Goal: Task Accomplishment & Management: Manage account settings

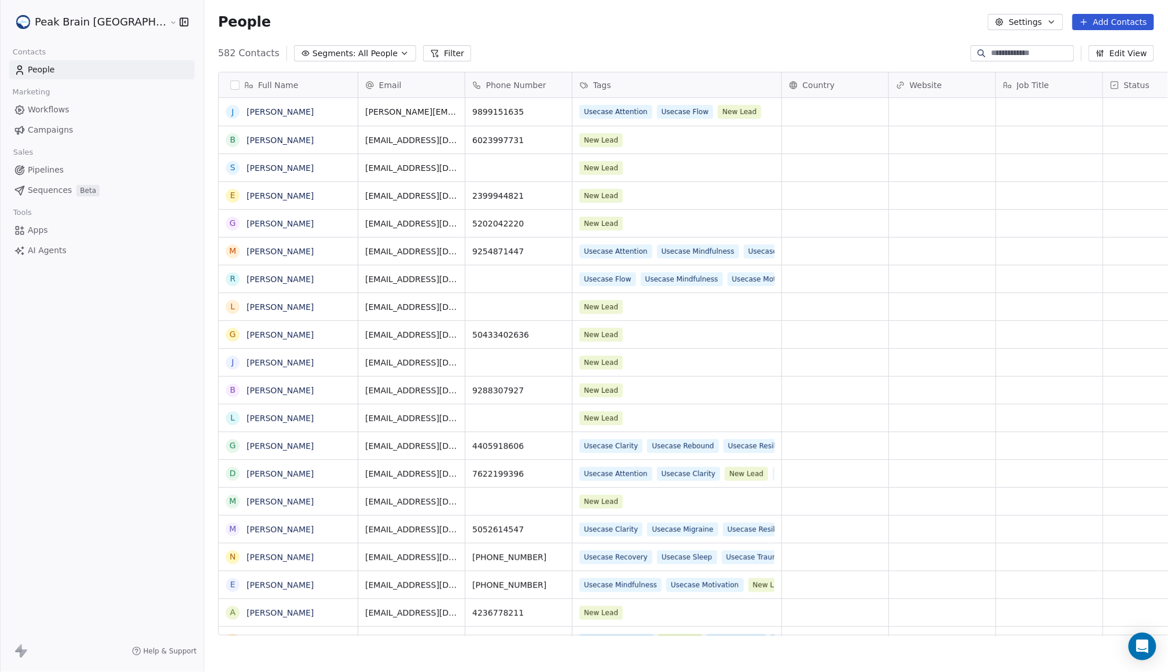
scroll to position [579, 1000]
click at [102, 108] on link "Workflows" at bounding box center [101, 109] width 185 height 19
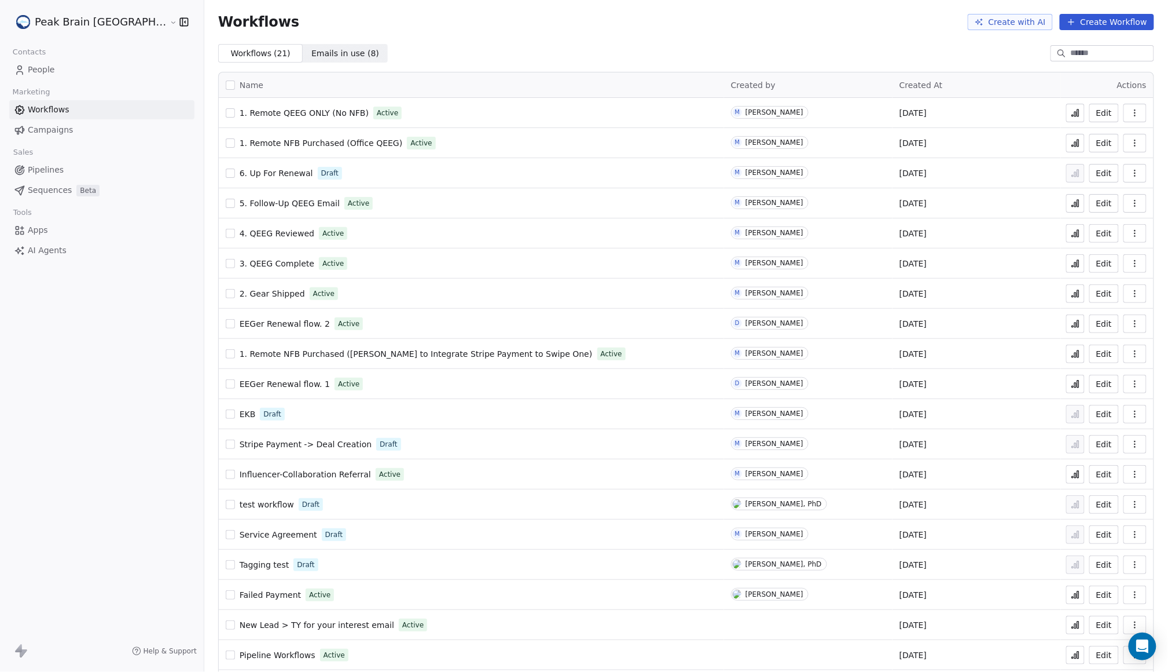
click at [92, 71] on link "People" at bounding box center [101, 69] width 185 height 19
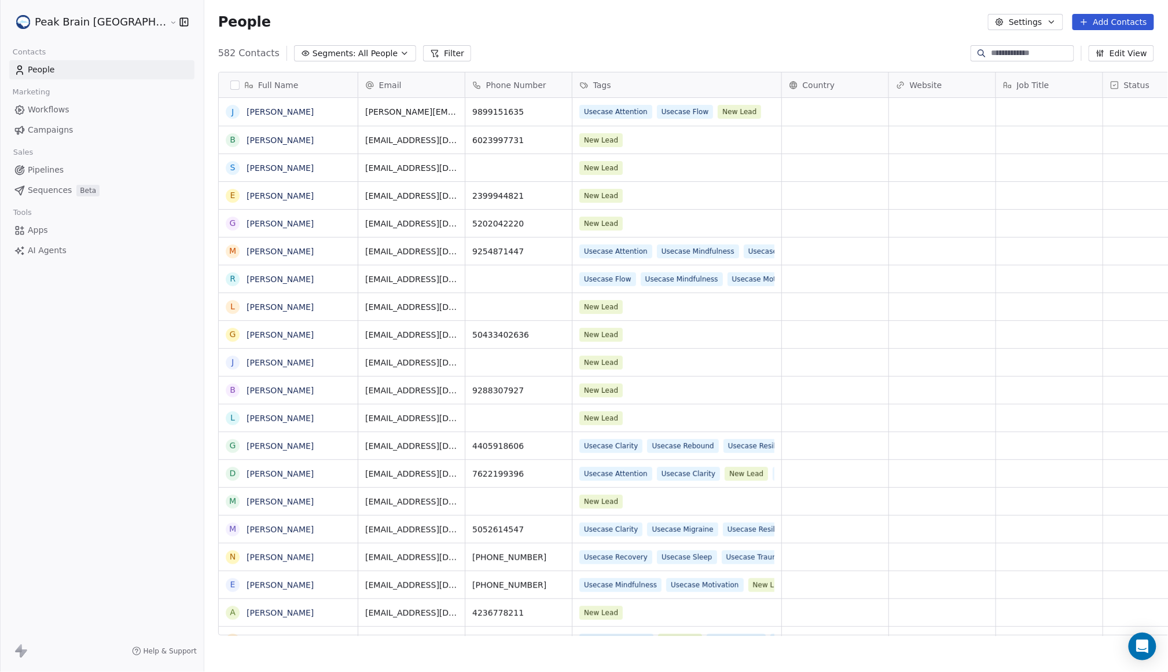
scroll to position [579, 1000]
click at [79, 108] on link "Workflows" at bounding box center [101, 109] width 185 height 19
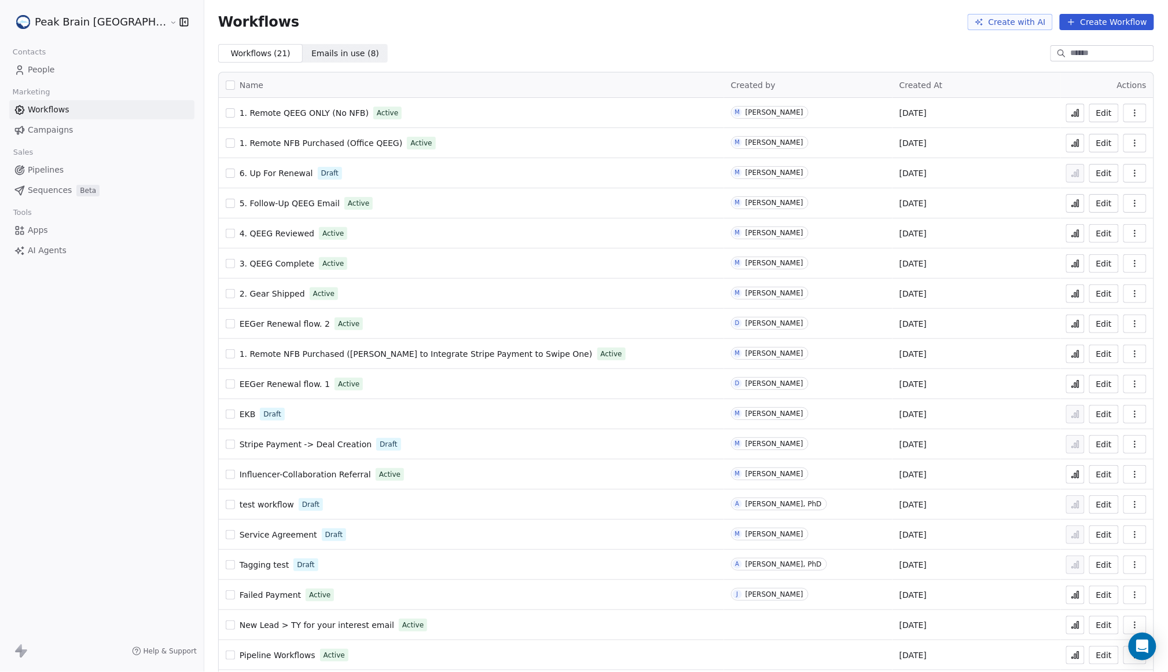
click at [253, 173] on span "6. Up For Renewal" at bounding box center [277, 172] width 74 height 9
click at [226, 383] on button "button" at bounding box center [230, 383] width 9 height 9
click at [1124, 390] on button "button" at bounding box center [1135, 384] width 23 height 19
click at [1109, 463] on div "Delete" at bounding box center [1094, 468] width 74 height 19
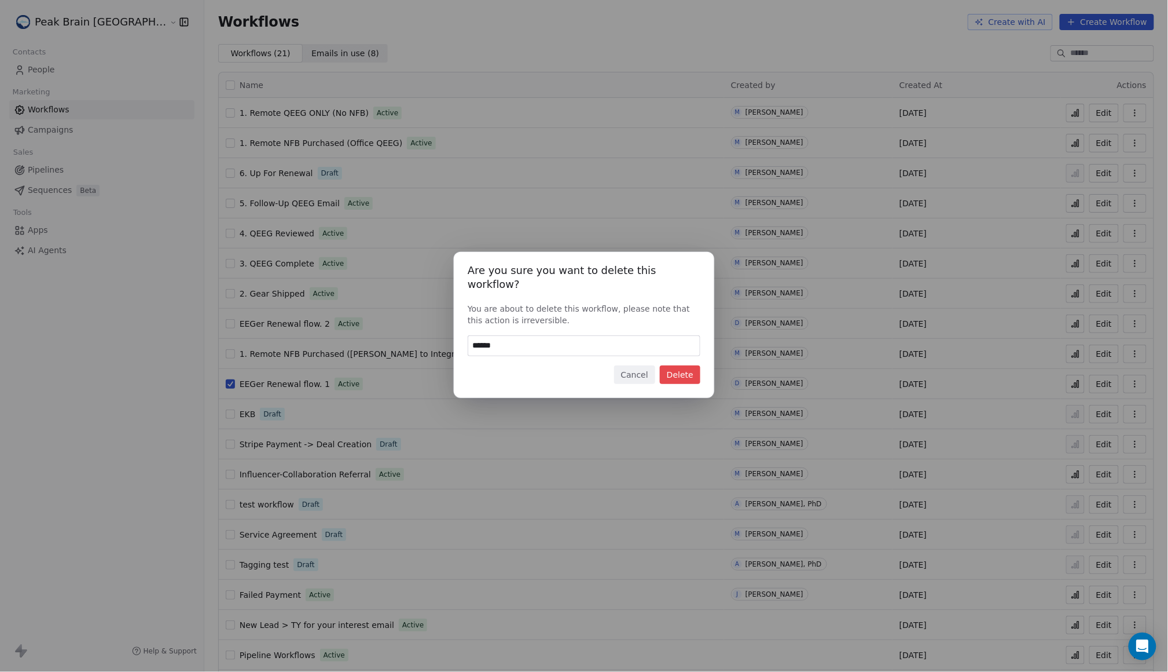
type input "******"
click at [687, 369] on button "Delete" at bounding box center [680, 374] width 41 height 19
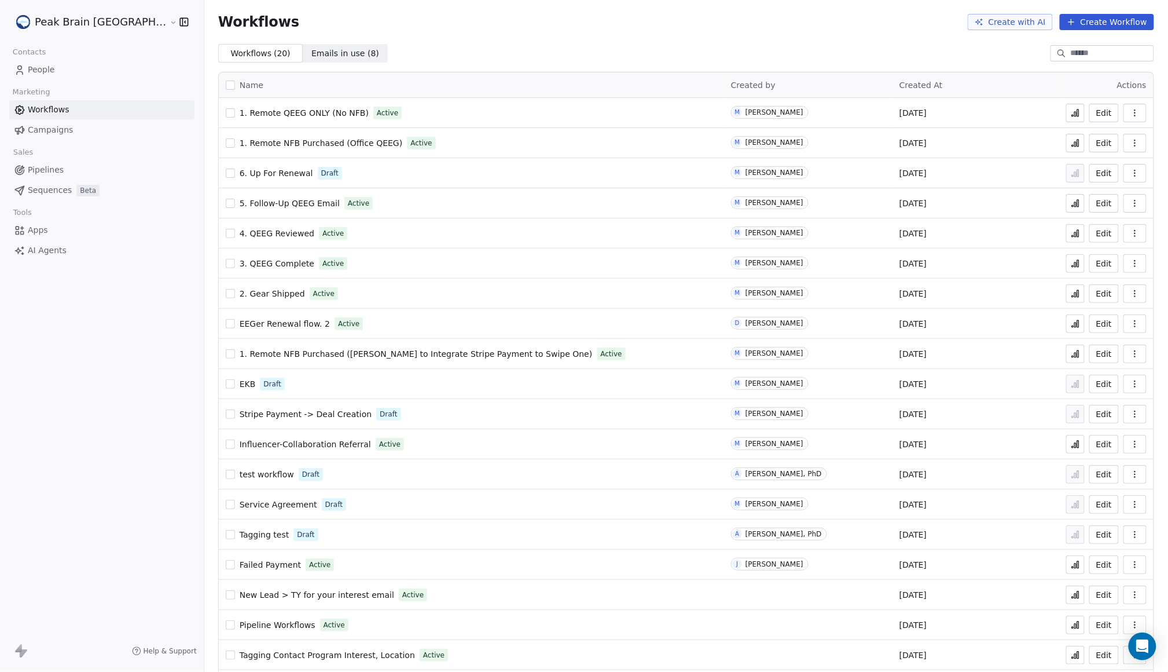
click at [57, 156] on div "Sales" at bounding box center [101, 152] width 185 height 16
click at [57, 169] on span "Pipelines" at bounding box center [46, 170] width 36 height 12
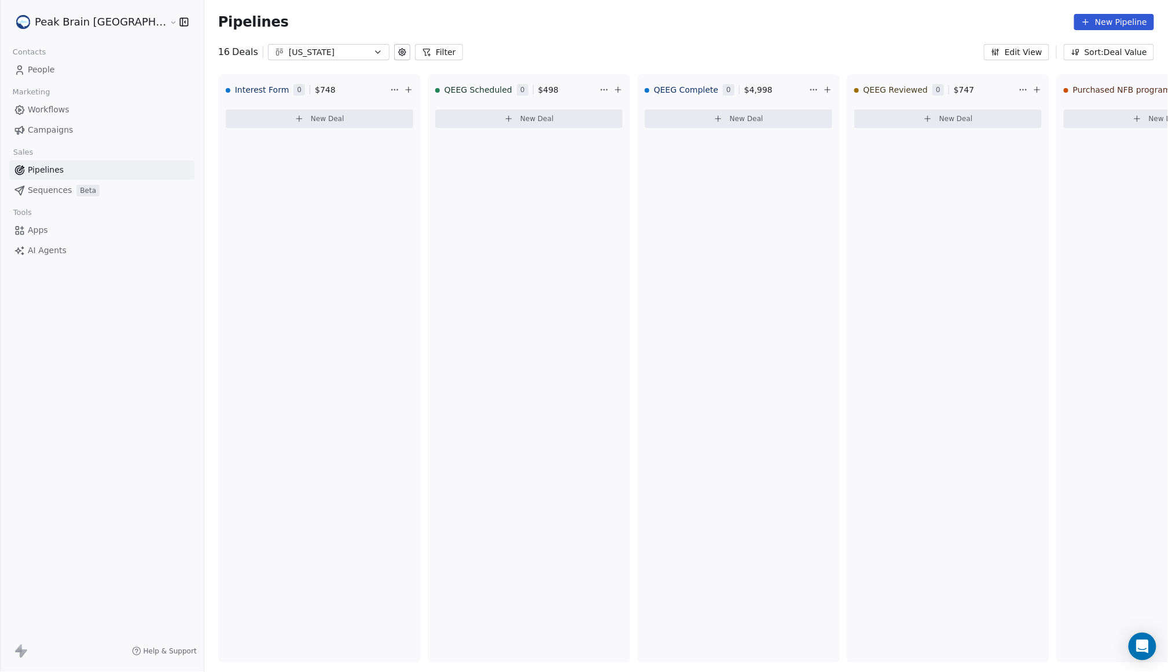
click at [313, 47] on div "[US_STATE]" at bounding box center [329, 52] width 80 height 12
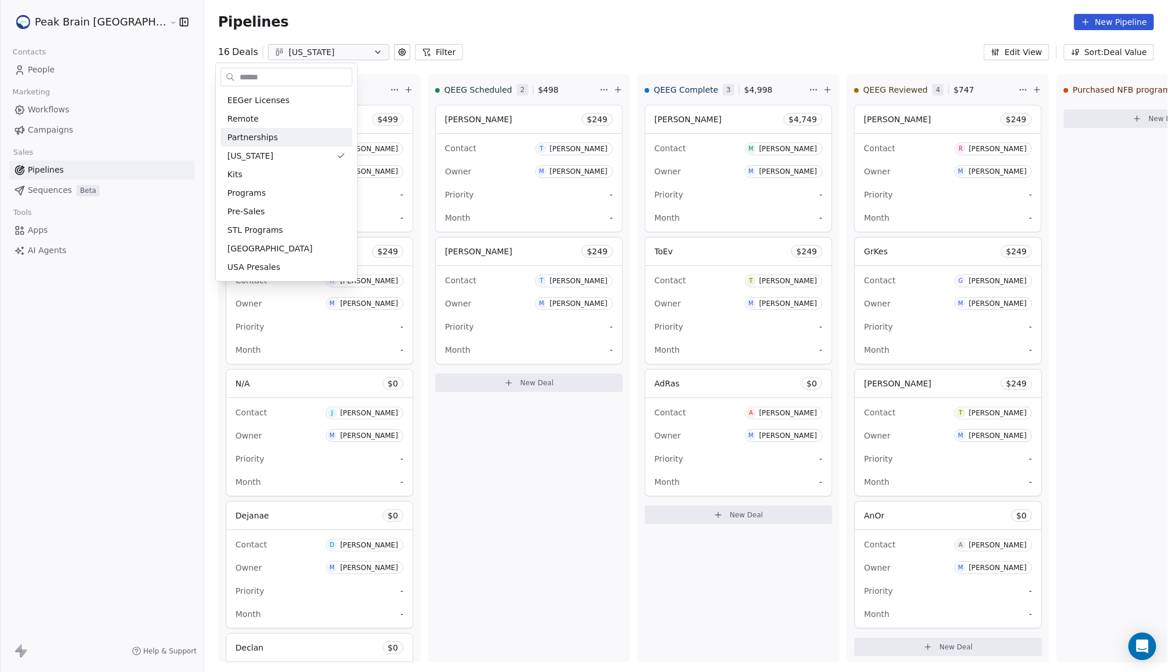
click at [534, 31] on html "Peak Brain [GEOGRAPHIC_DATA] Contacts People Marketing Workflows Campaigns Sale…" at bounding box center [584, 336] width 1168 height 672
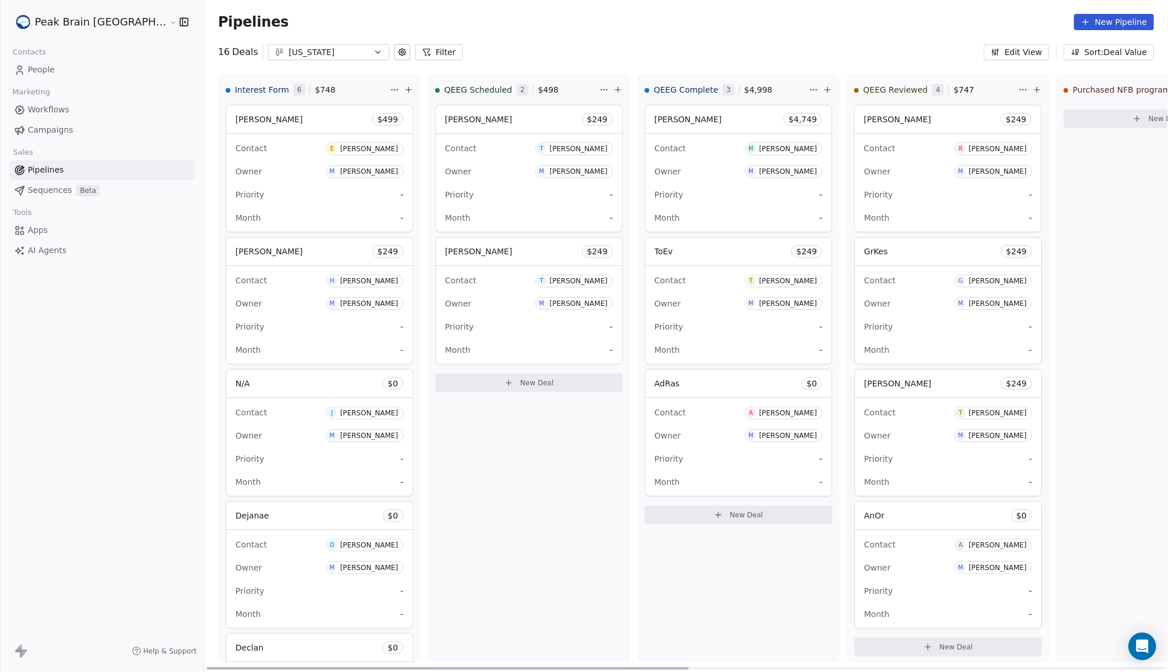
click at [252, 400] on div "Contact J [PERSON_NAME] Owner M [PERSON_NAME] Priority - Month -" at bounding box center [319, 447] width 186 height 98
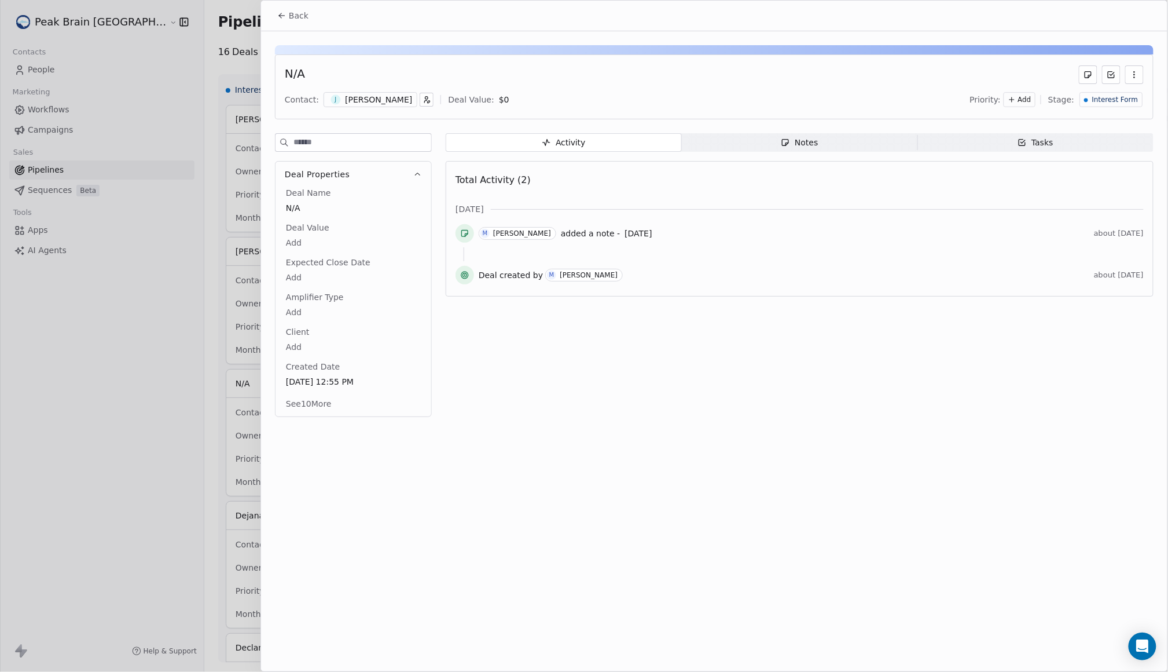
click at [381, 104] on div "[PERSON_NAME]" at bounding box center [378, 100] width 67 height 12
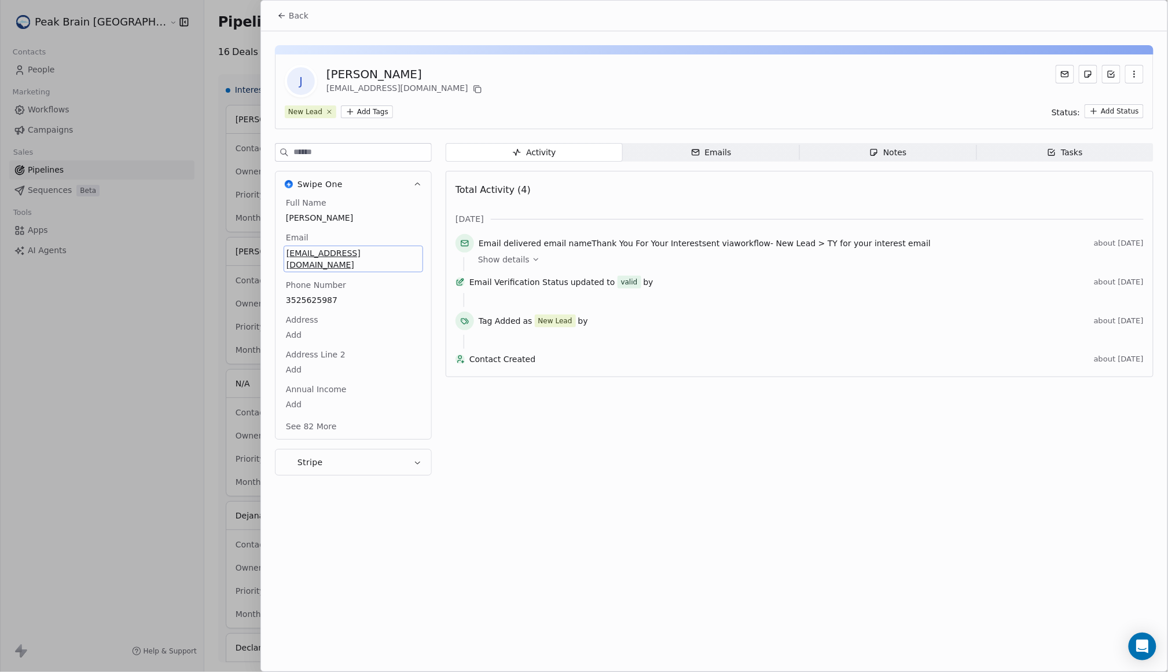
drag, startPoint x: 394, startPoint y: 256, endPoint x: 292, endPoint y: 251, distance: 102.6
click at [292, 251] on span "[EMAIL_ADDRESS][DOMAIN_NAME]" at bounding box center [354, 258] width 134 height 23
drag, startPoint x: 388, startPoint y: 255, endPoint x: 310, endPoint y: 247, distance: 78.6
click at [310, 248] on span "[EMAIL_ADDRESS][DOMAIN_NAME]" at bounding box center [354, 258] width 134 height 23
click at [311, 250] on span "[EMAIL_ADDRESS][DOMAIN_NAME]" at bounding box center [354, 258] width 134 height 23
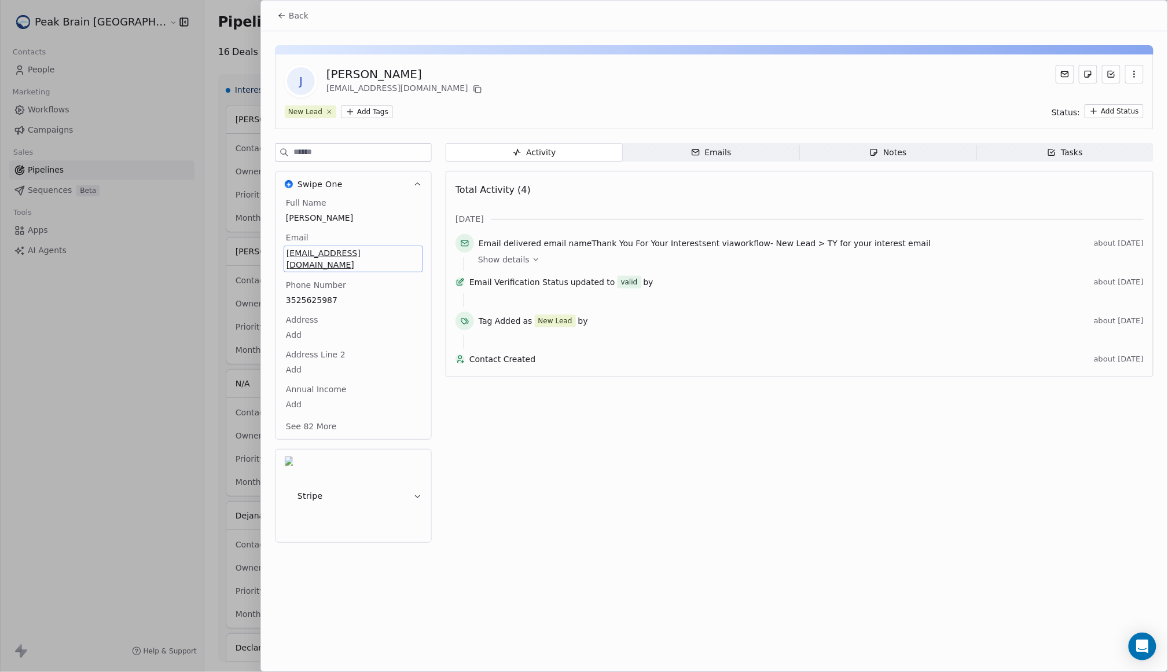
click at [343, 255] on span "[EMAIL_ADDRESS][DOMAIN_NAME]" at bounding box center [354, 258] width 134 height 23
click at [391, 256] on span "[EMAIL_ADDRESS][DOMAIN_NAME]" at bounding box center [354, 258] width 134 height 23
drag, startPoint x: 289, startPoint y: 250, endPoint x: 310, endPoint y: 250, distance: 20.8
click at [310, 250] on span "[EMAIL_ADDRESS][DOMAIN_NAME]" at bounding box center [354, 258] width 134 height 23
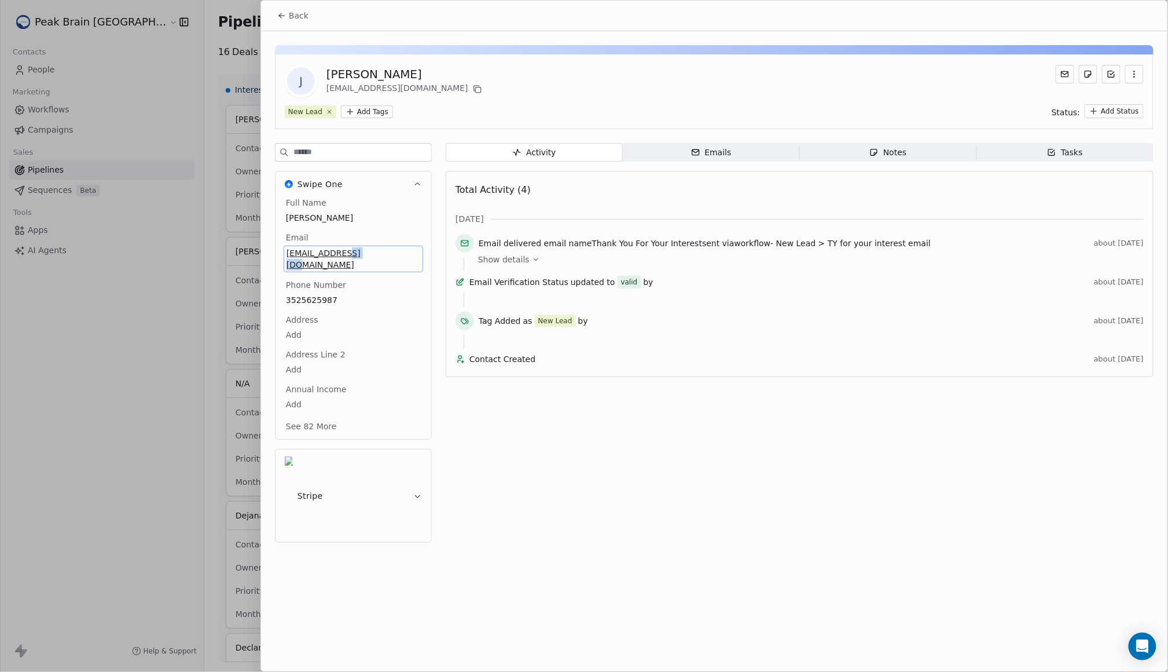
click at [320, 215] on span "[PERSON_NAME]" at bounding box center [353, 218] width 135 height 12
click at [339, 254] on span "[EMAIL_ADDRESS][DOMAIN_NAME]" at bounding box center [354, 258] width 134 height 23
drag, startPoint x: 393, startPoint y: 263, endPoint x: 288, endPoint y: 262, distance: 104.2
click at [288, 262] on input "**********" at bounding box center [349, 260] width 122 height 23
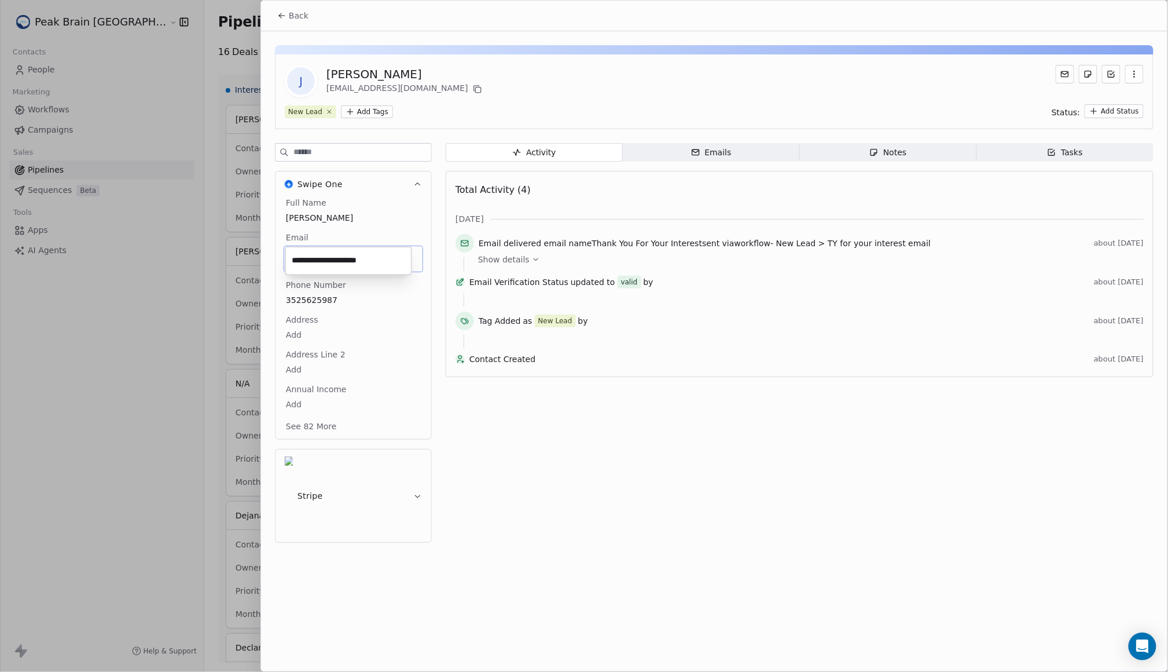
click at [471, 108] on html "Peak Brain [GEOGRAPHIC_DATA] Contacts People Marketing Workflows Campaigns Sale…" at bounding box center [584, 336] width 1168 height 672
click at [299, 17] on span "Back" at bounding box center [299, 16] width 20 height 12
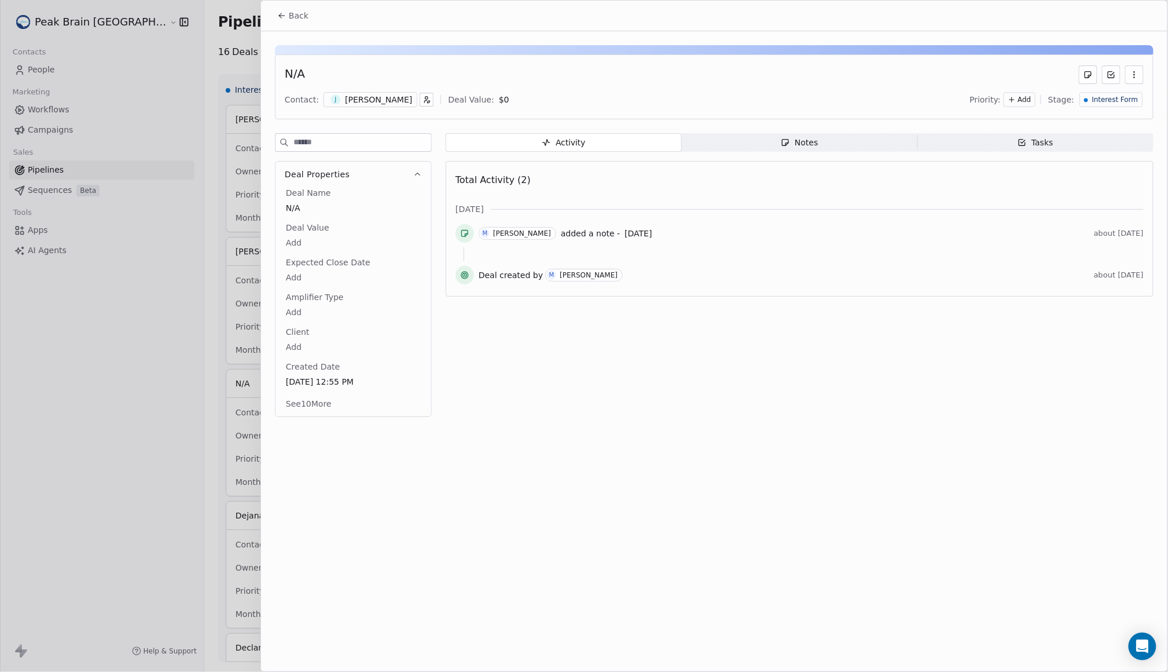
click at [772, 139] on span "Notes Notes" at bounding box center [800, 142] width 236 height 19
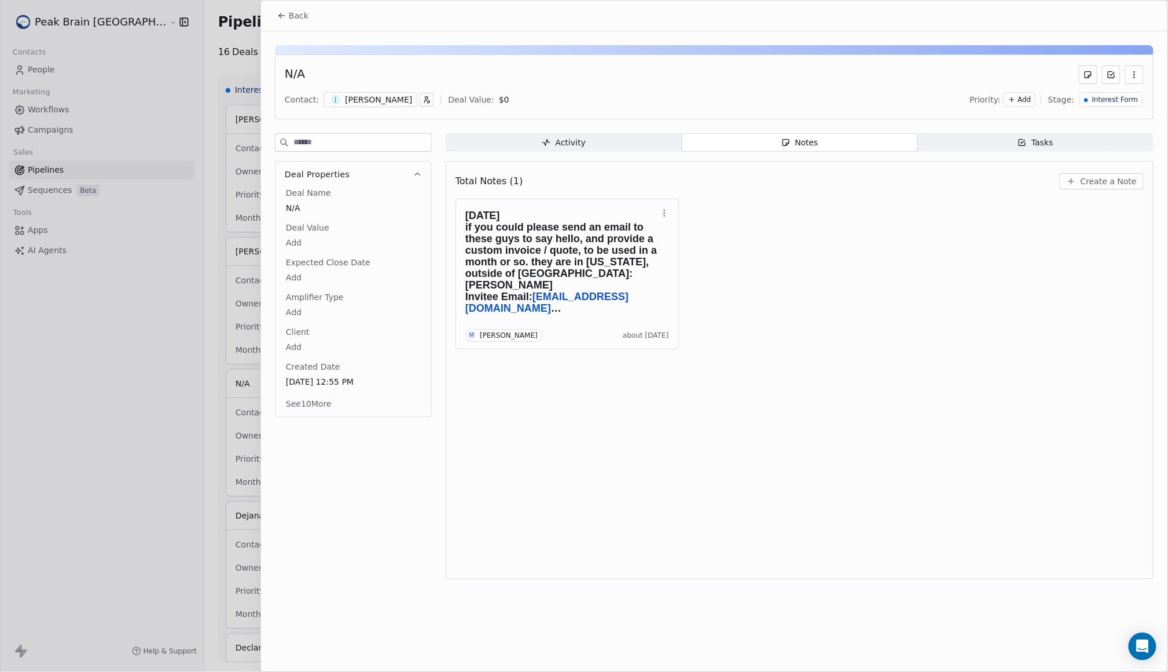
click at [1084, 184] on span "Create a Note" at bounding box center [1109, 181] width 56 height 12
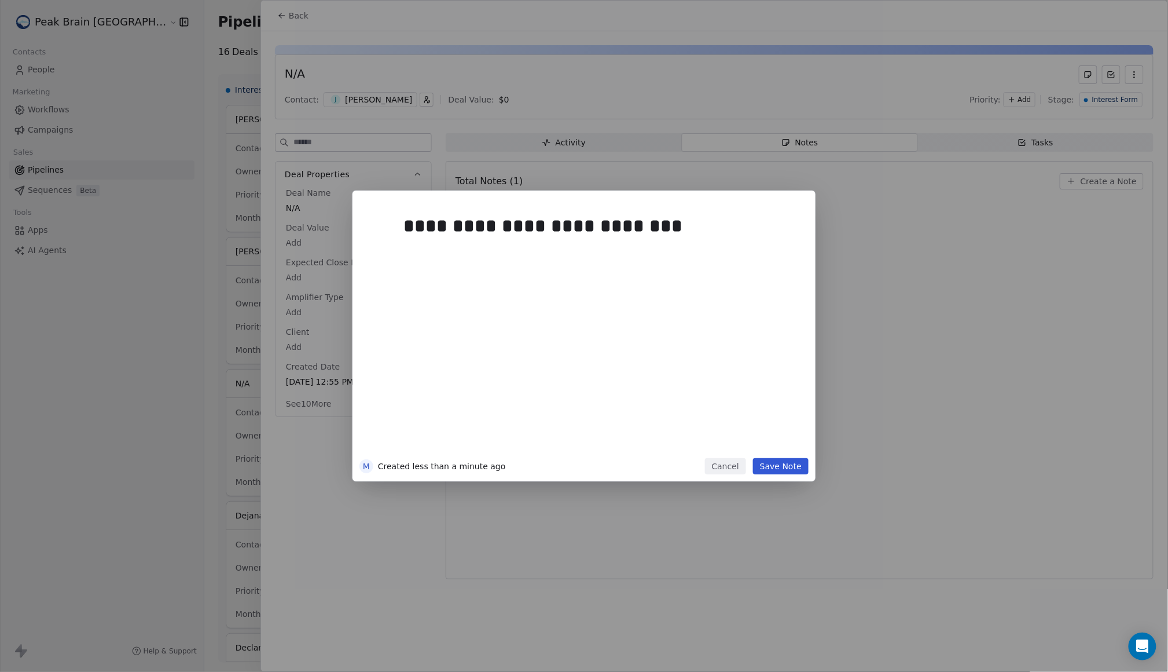
click at [795, 468] on button "Save Note" at bounding box center [781, 466] width 56 height 16
